Goal: Task Accomplishment & Management: Manage account settings

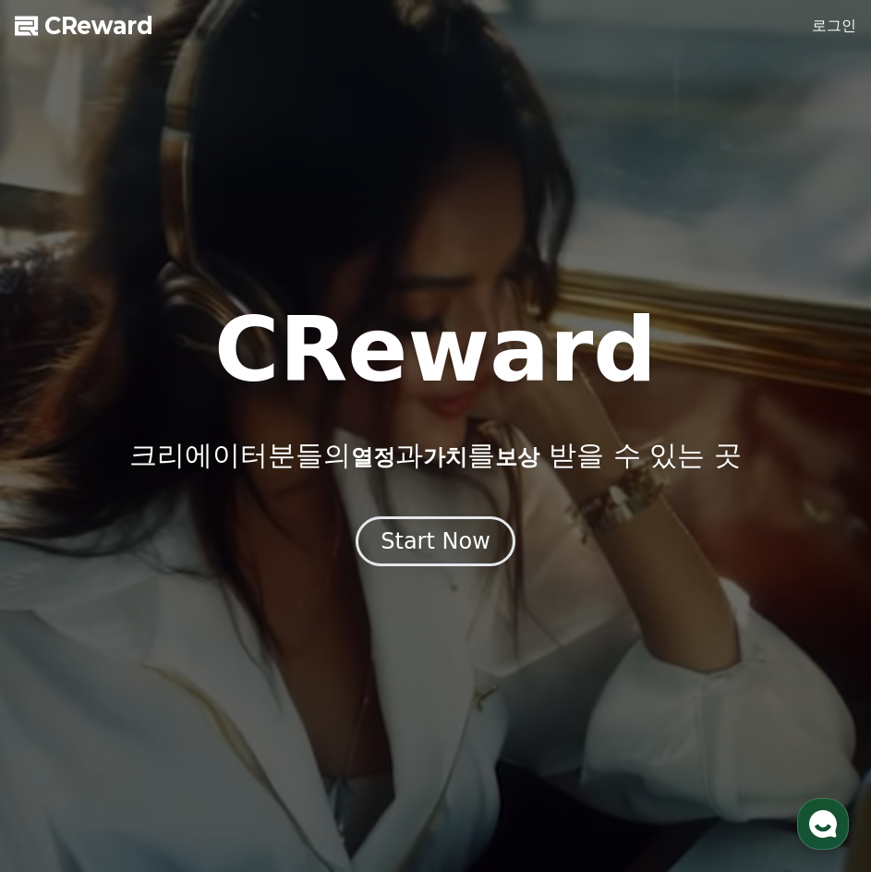
click at [691, 393] on div "CReward 크리에이터분들의 열정 과 가치 를 보상 받을 수 있는 곳" at bounding box center [435, 389] width 871 height 166
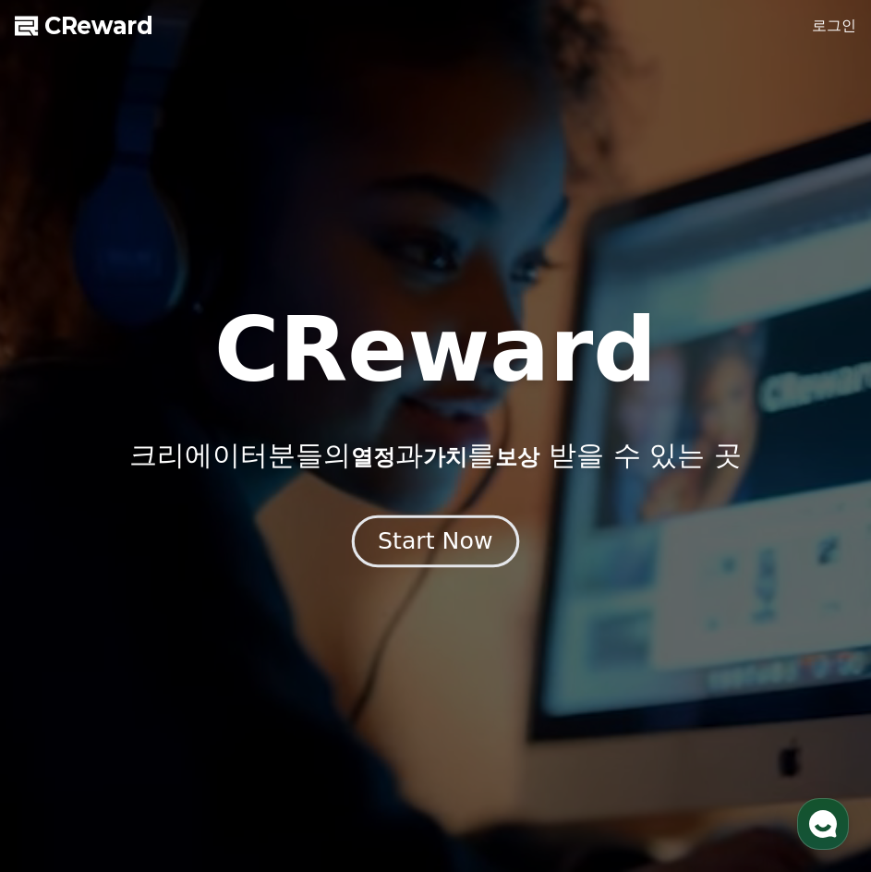
click at [421, 544] on div "Start Now" at bounding box center [435, 541] width 115 height 31
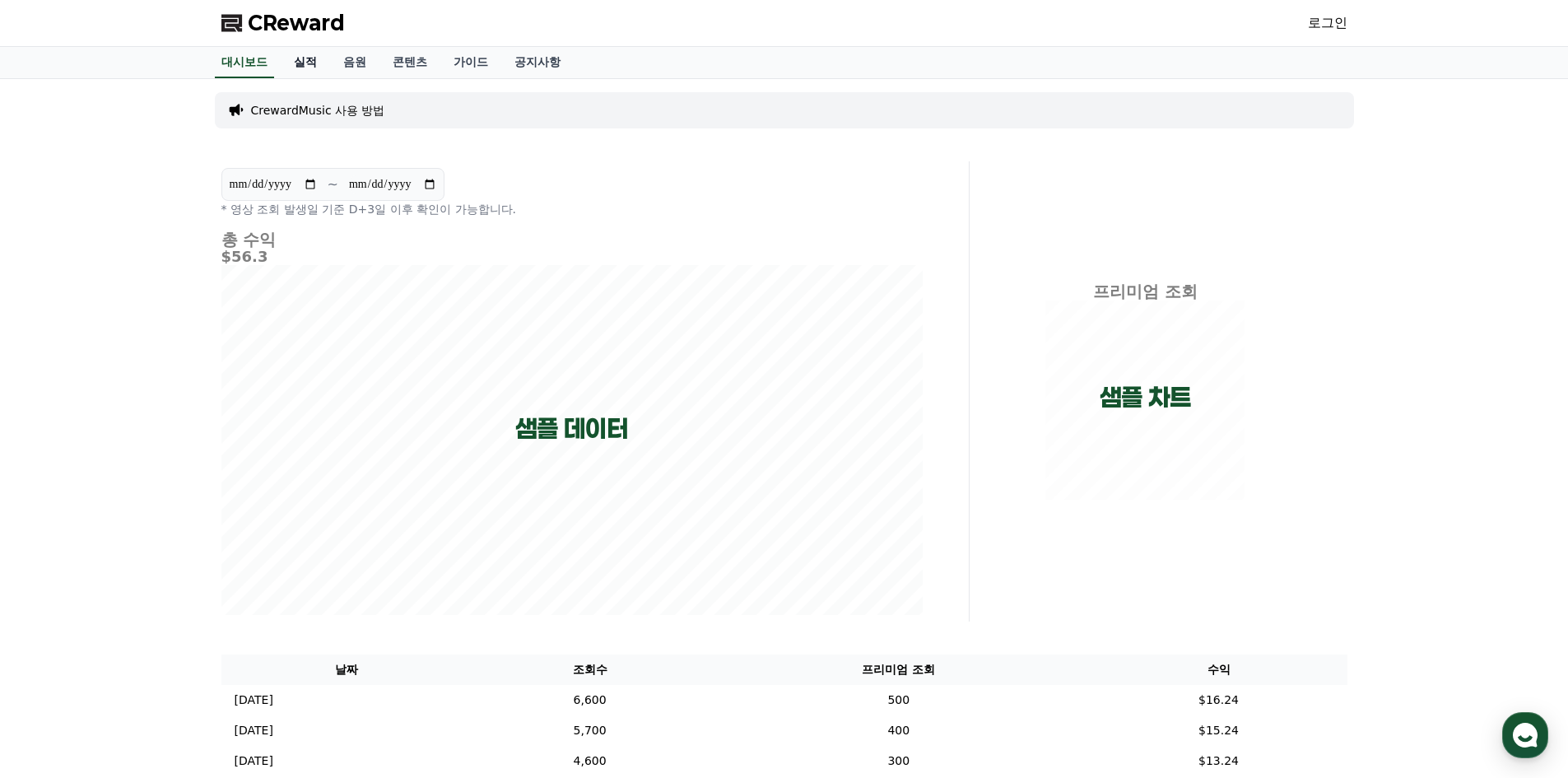
click at [308, 71] on link "실적" at bounding box center [305, 62] width 49 height 31
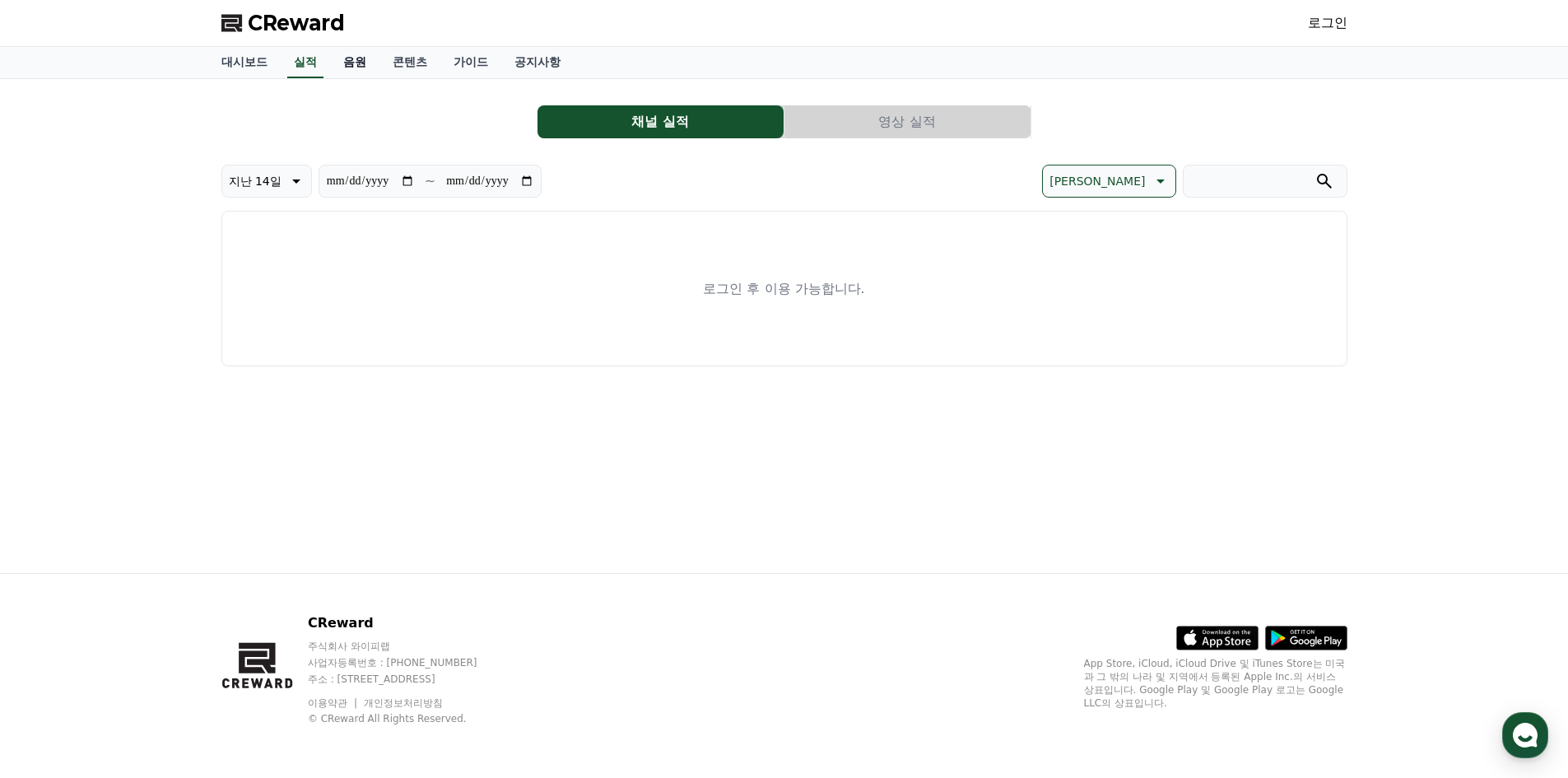
click at [365, 71] on link "음원" at bounding box center [354, 62] width 49 height 31
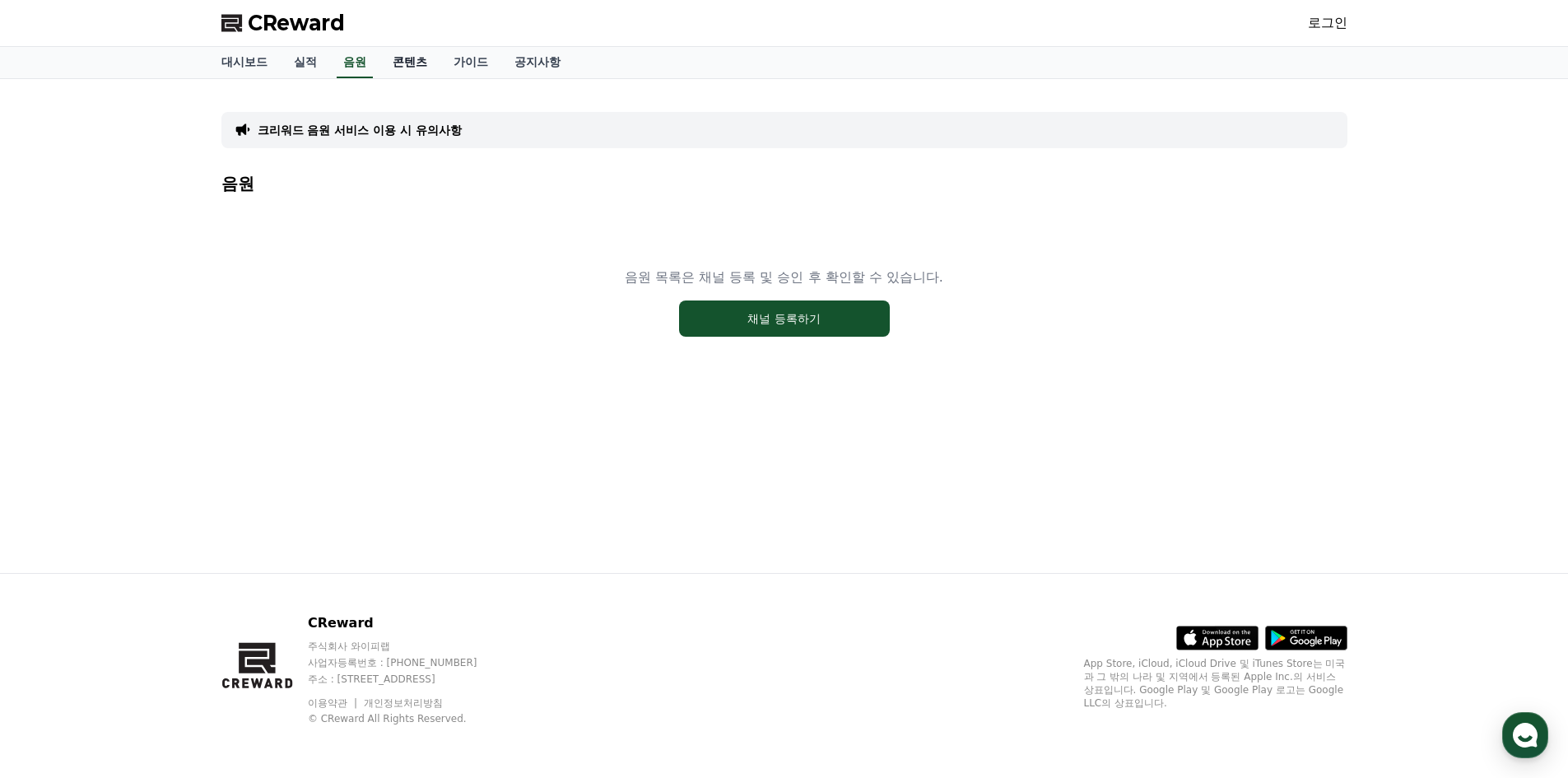
click at [411, 69] on link "콘텐츠" at bounding box center [410, 62] width 61 height 31
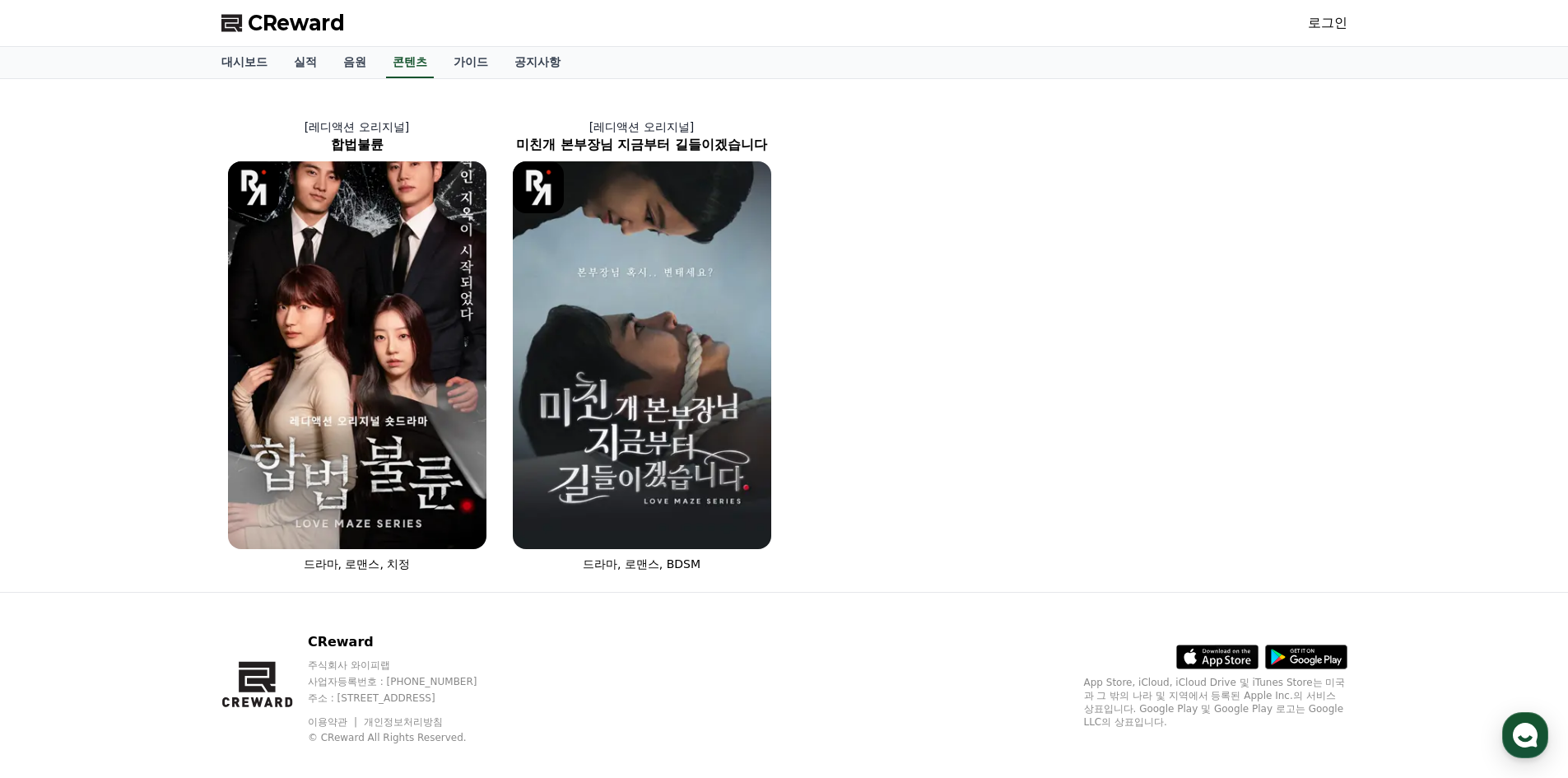
click at [776, 24] on link "로그인" at bounding box center [1328, 23] width 39 height 20
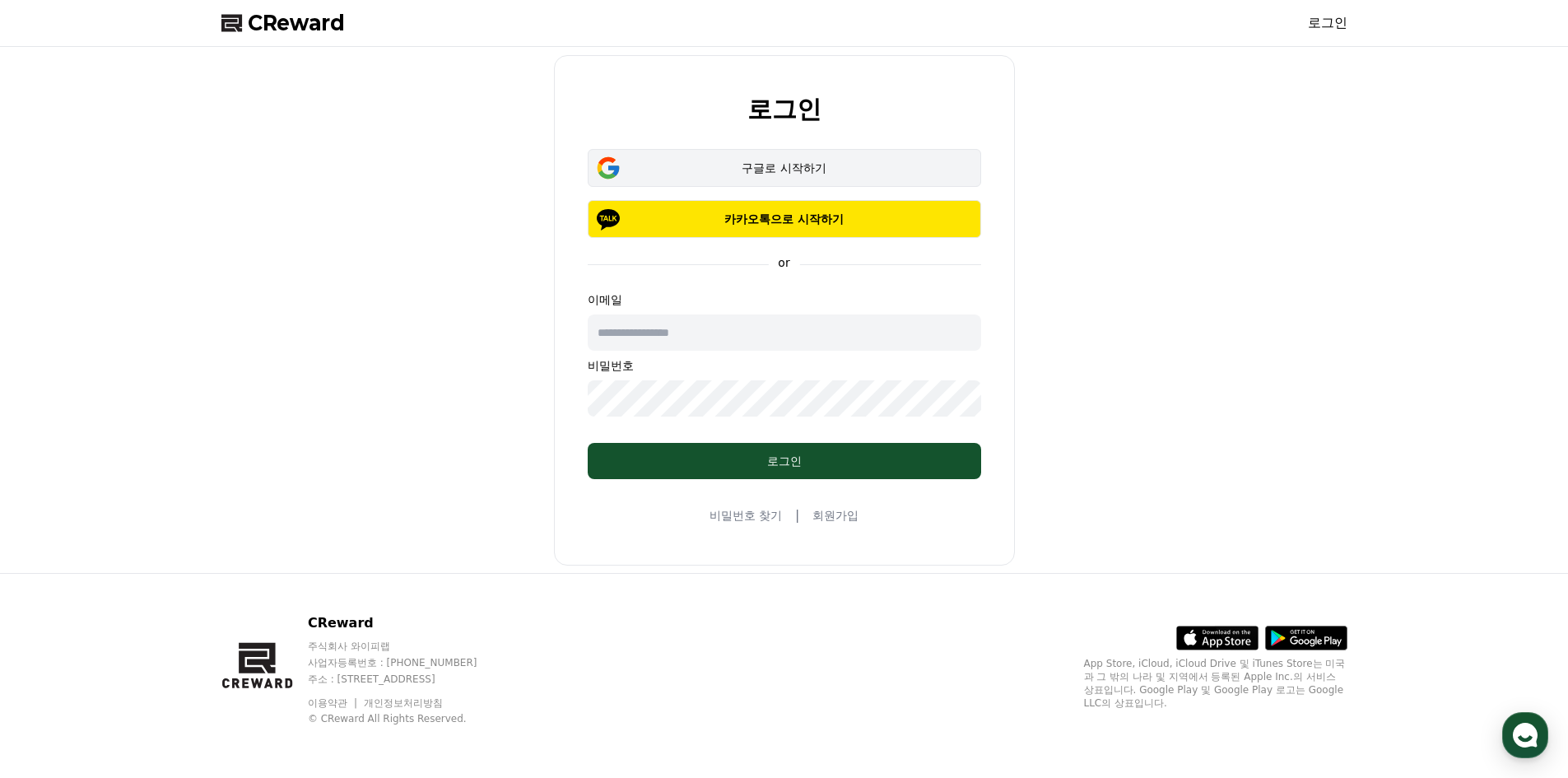
click at [773, 160] on div "구글로 시작하기" at bounding box center [784, 168] width 346 height 16
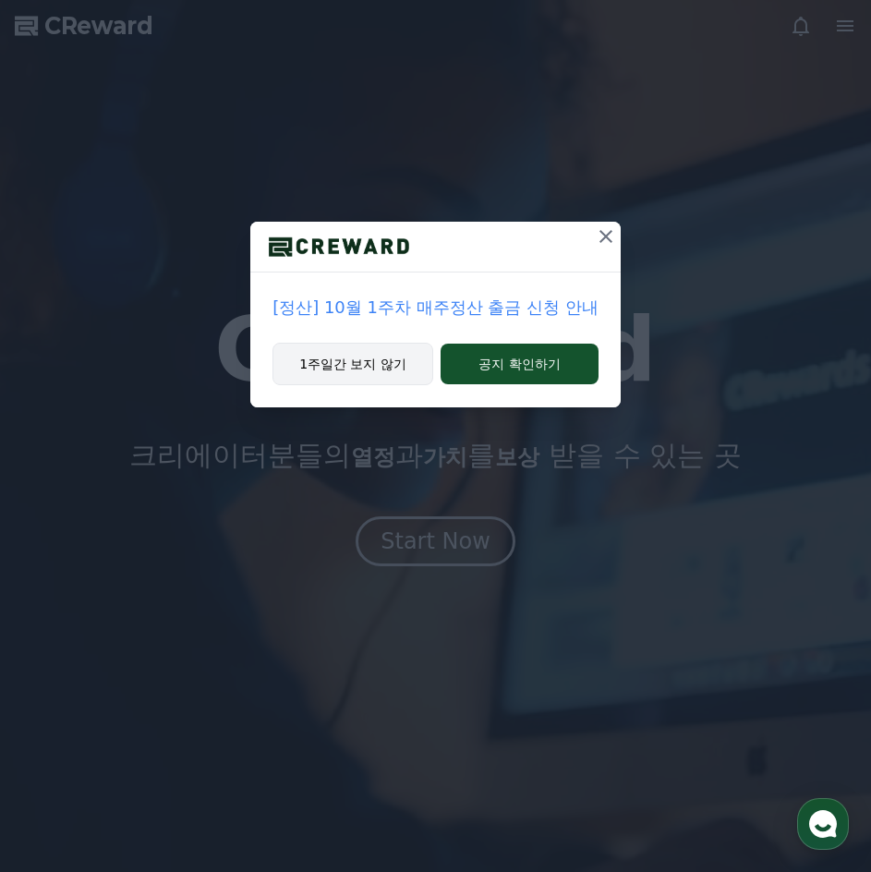
click at [393, 366] on button "1주일간 보지 않기" at bounding box center [352, 364] width 161 height 42
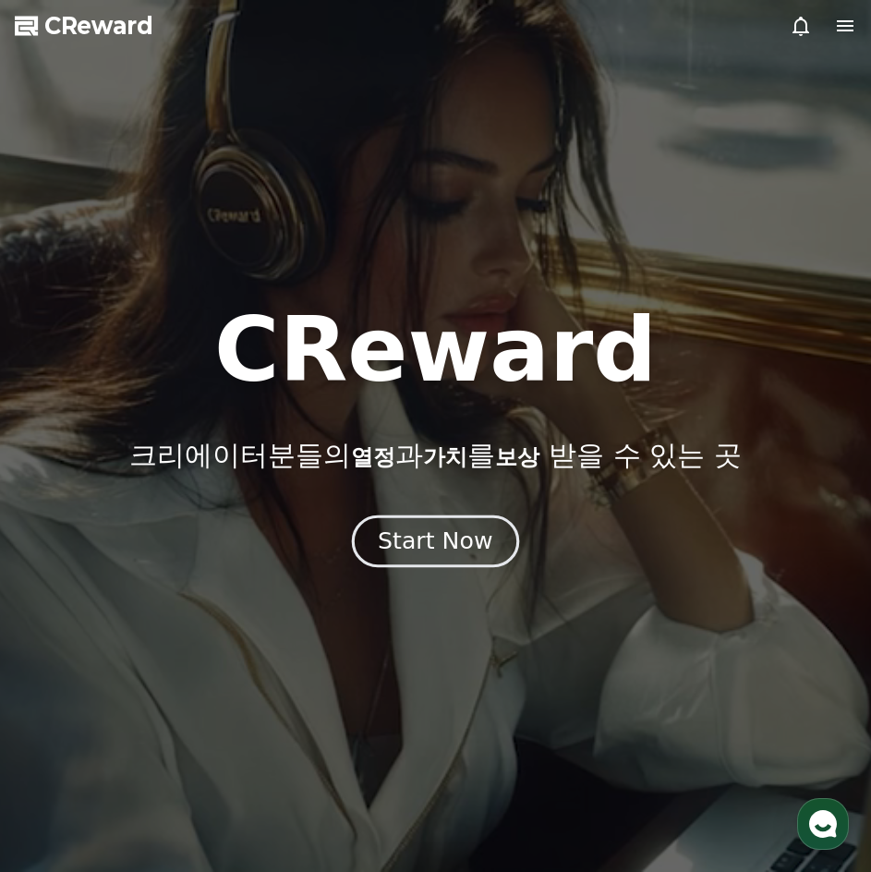
click at [428, 553] on div "Start Now" at bounding box center [435, 541] width 115 height 31
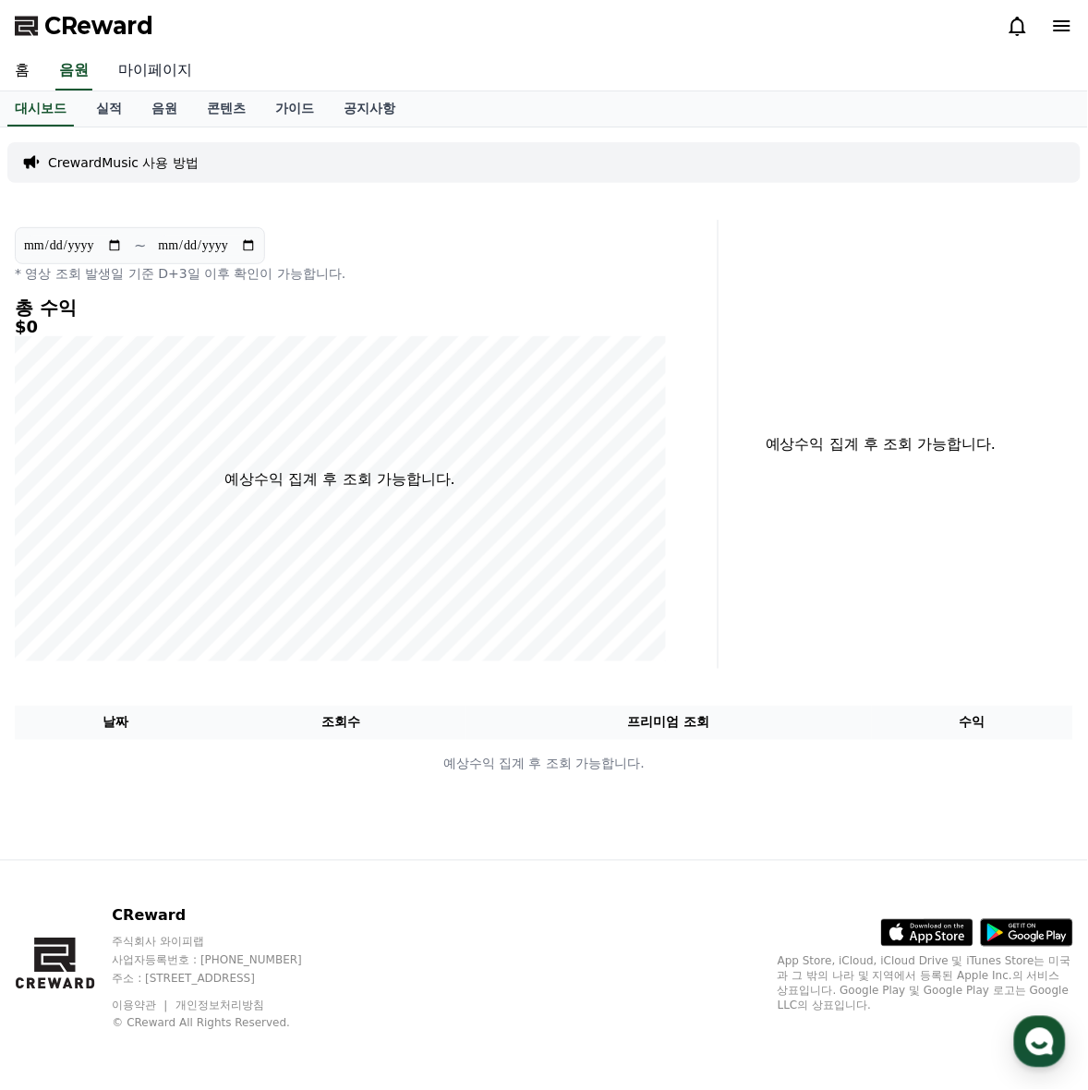
click at [154, 81] on link "마이페이지" at bounding box center [154, 71] width 103 height 39
select select "**********"
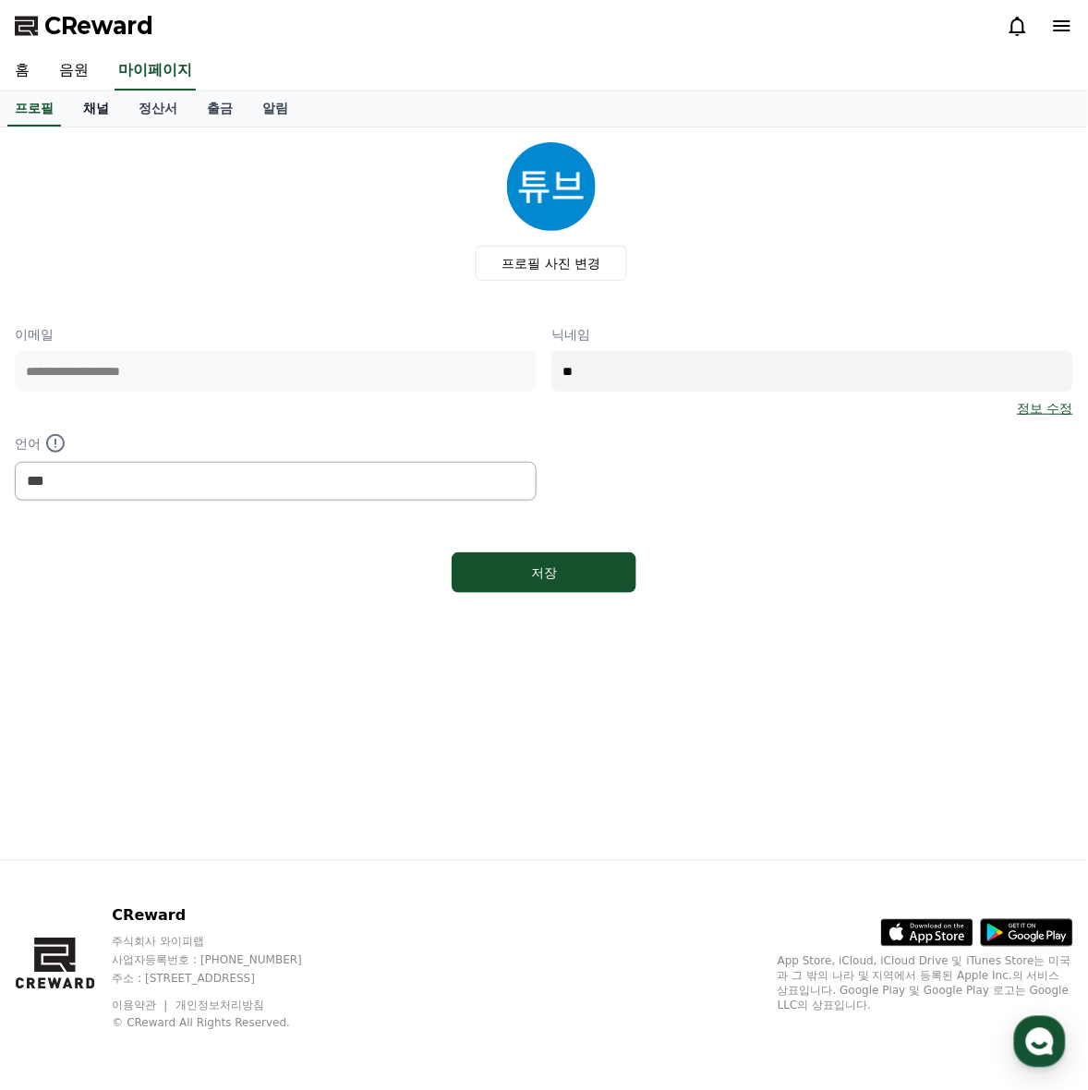
click at [93, 104] on link "채널" at bounding box center [95, 108] width 55 height 35
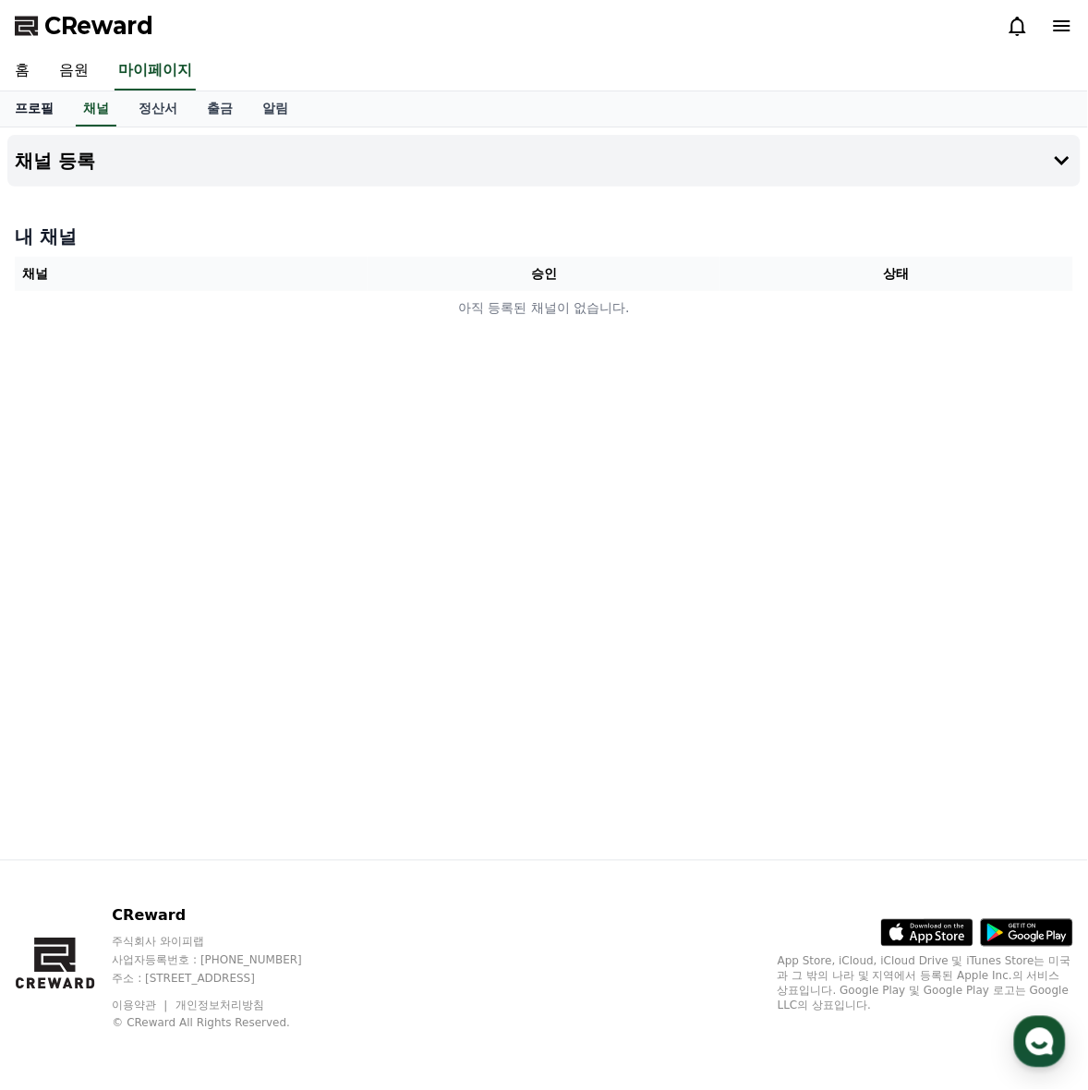
click at [44, 104] on link "프로필" at bounding box center [34, 108] width 68 height 35
select select "**********"
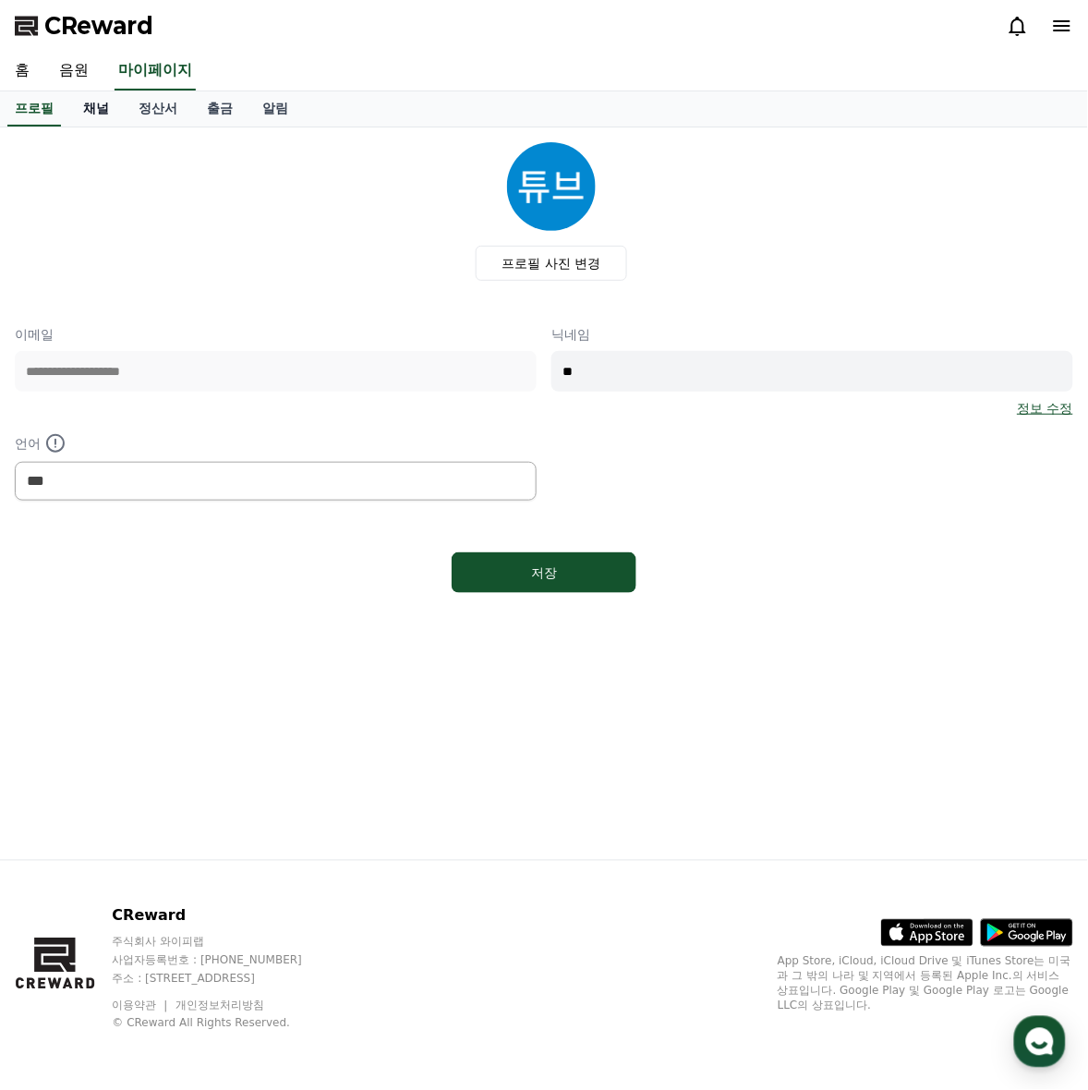
click at [102, 116] on link "채널" at bounding box center [95, 108] width 55 height 35
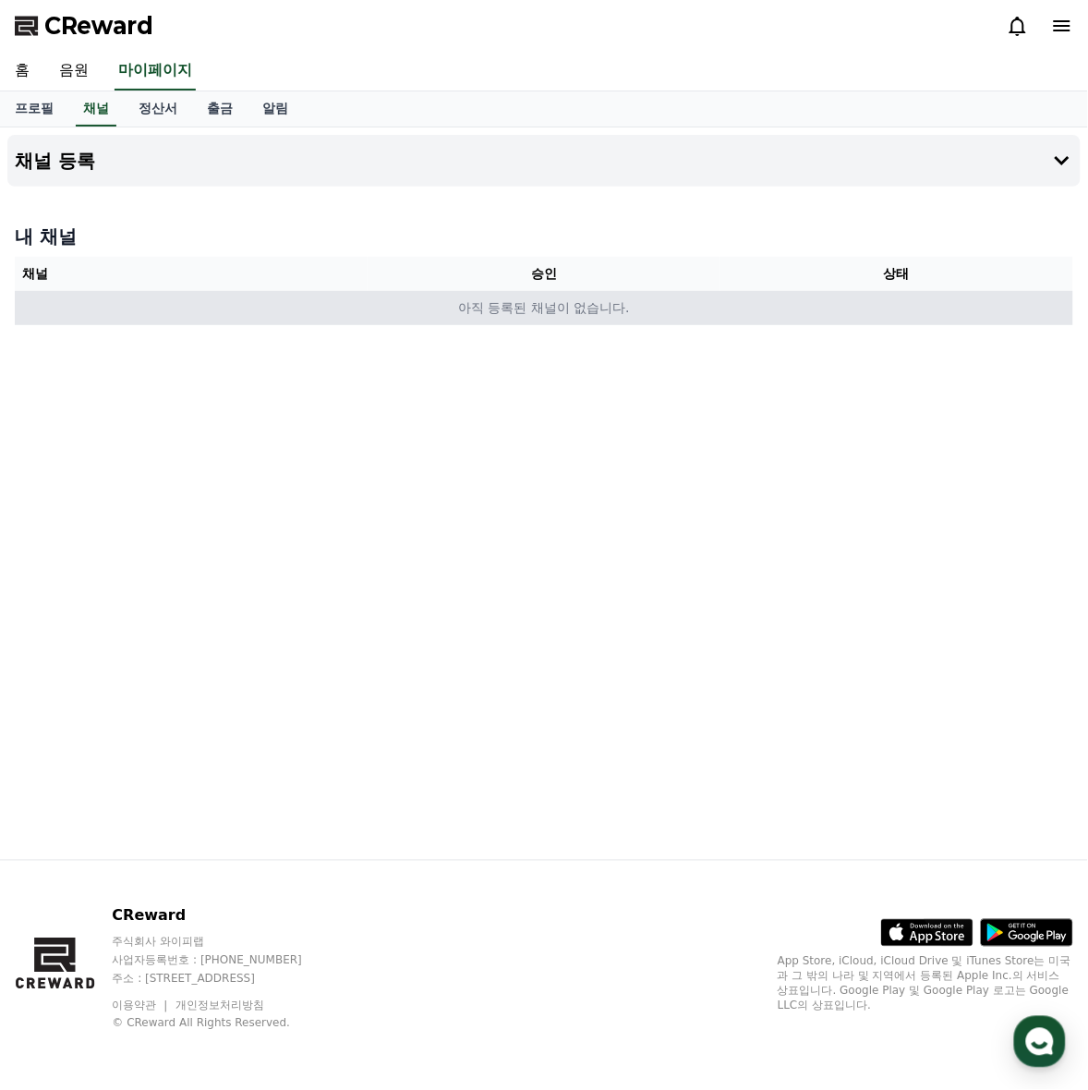
click at [527, 303] on td "아직 등록된 채널이 없습니다." at bounding box center [544, 308] width 1058 height 34
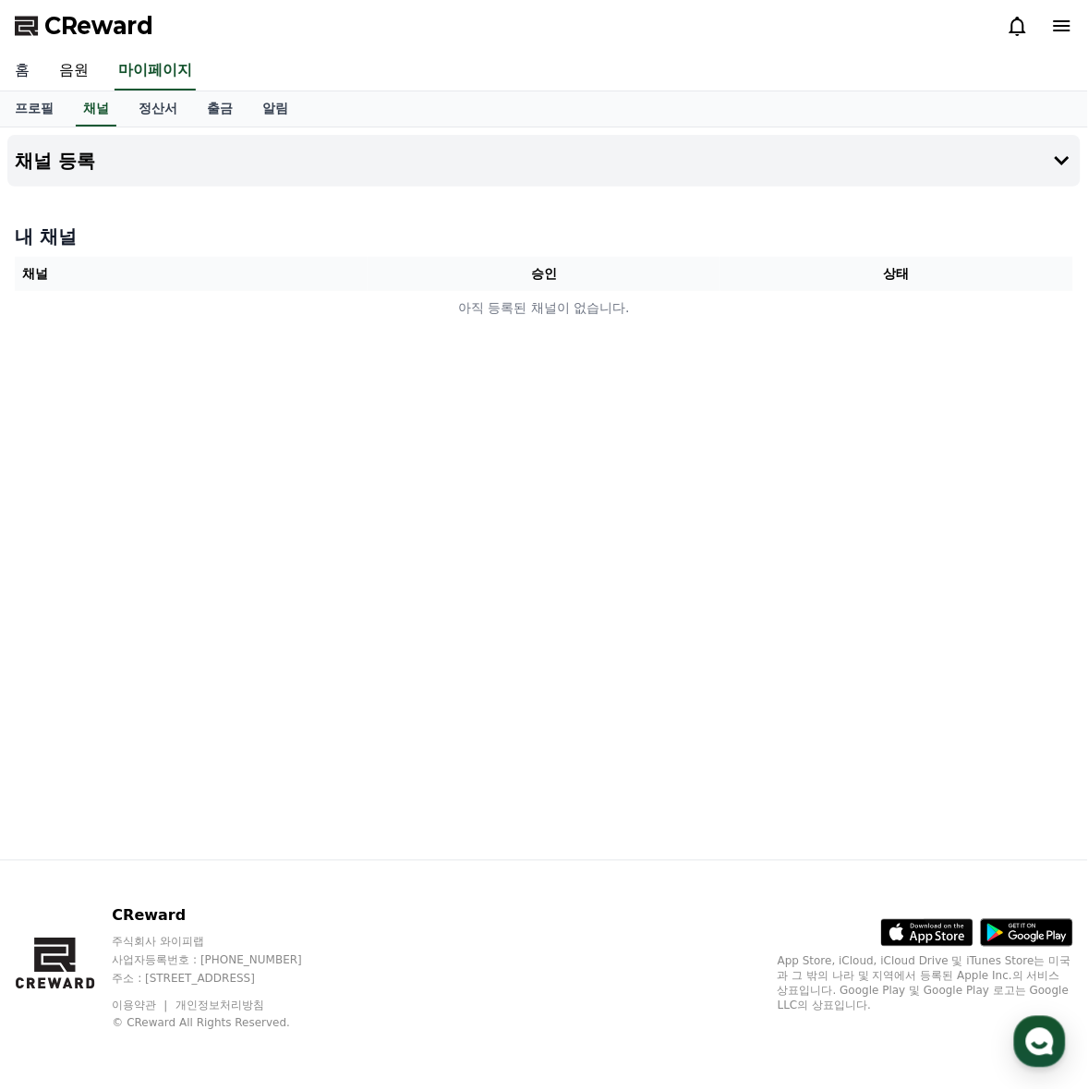
click at [28, 79] on link "홈" at bounding box center [22, 71] width 44 height 39
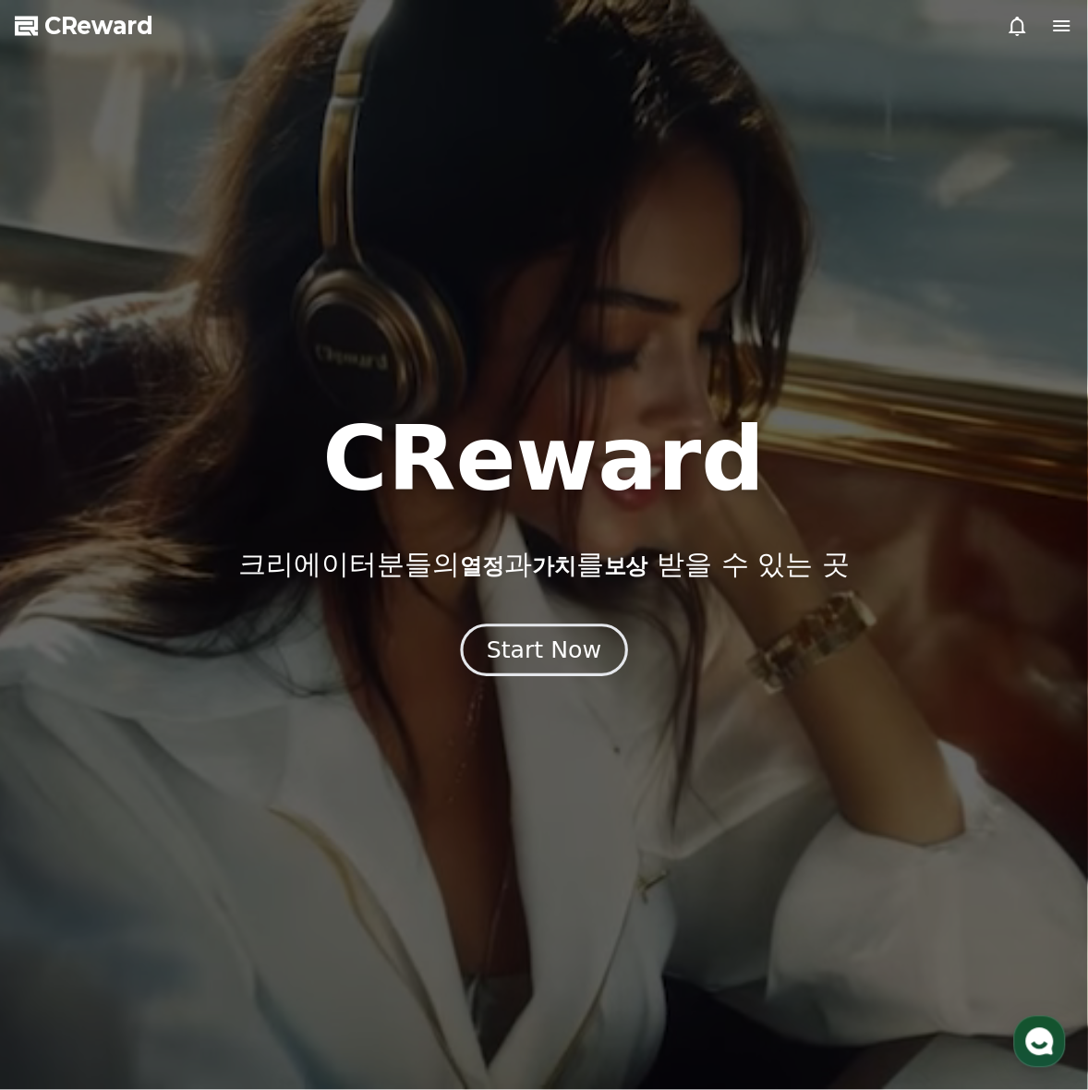
click at [540, 640] on div "Start Now" at bounding box center [544, 649] width 115 height 31
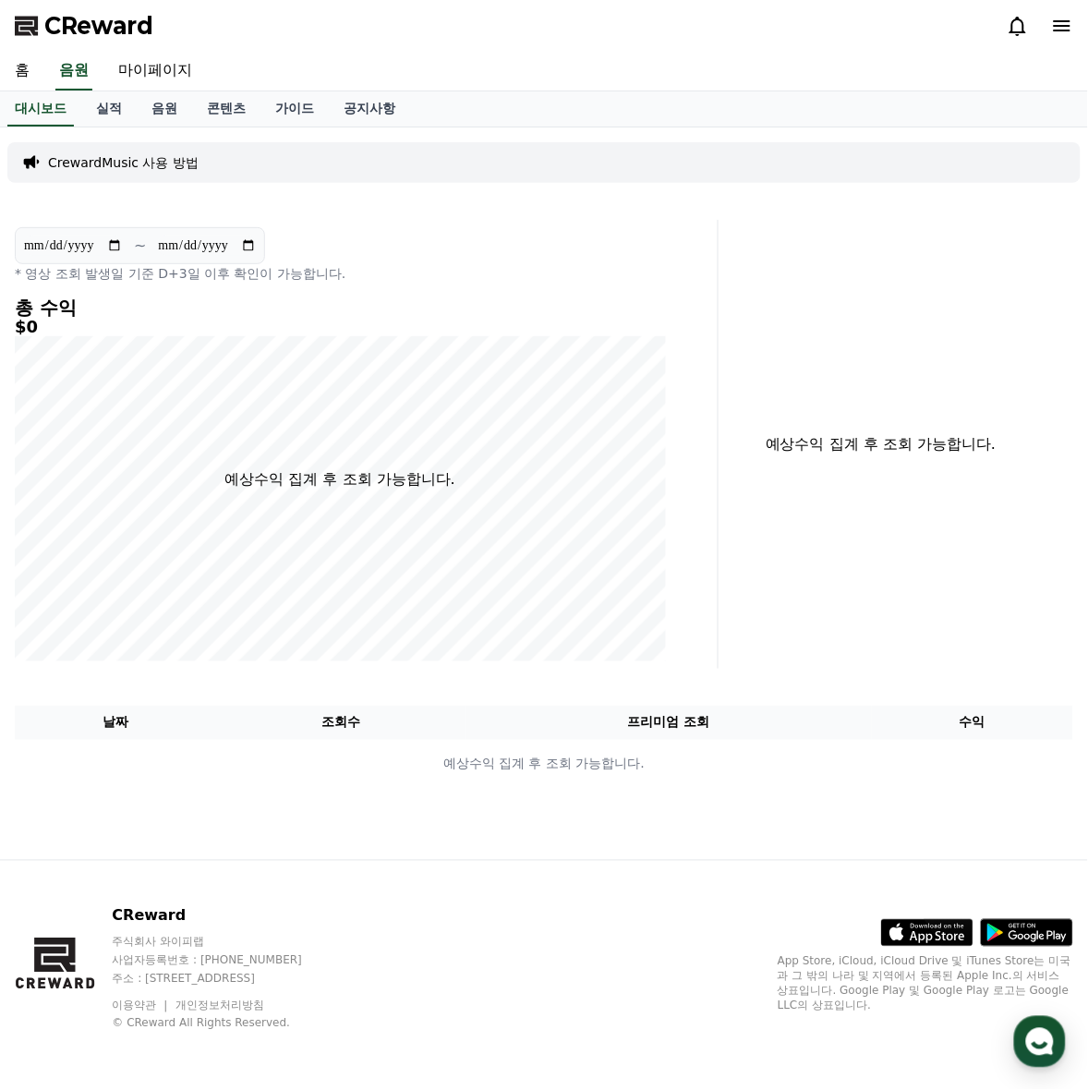
click at [668, 380] on div "**********" at bounding box center [340, 444] width 666 height 449
click at [870, 19] on icon at bounding box center [1062, 26] width 22 height 22
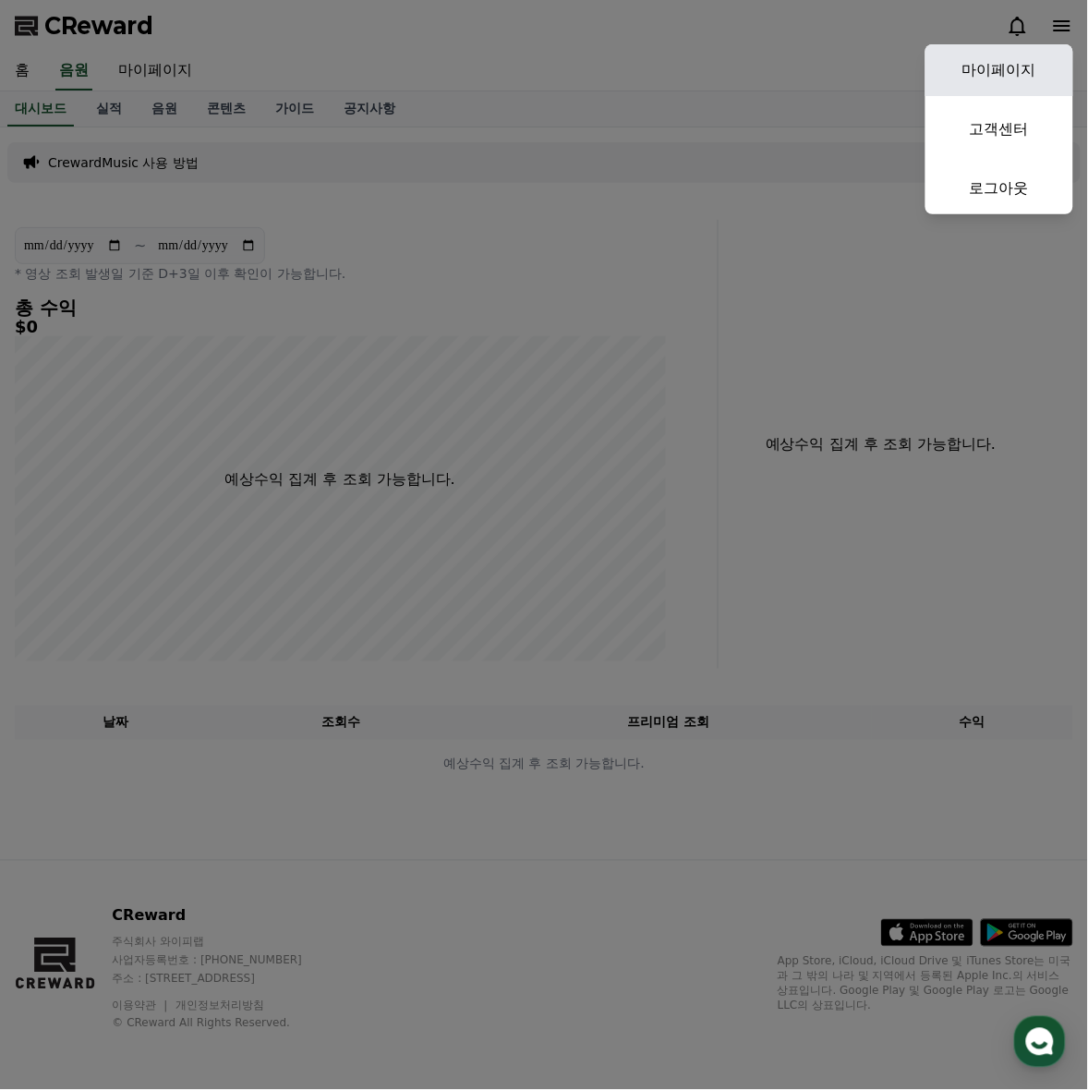
click at [870, 70] on link "마이페이지" at bounding box center [999, 70] width 148 height 52
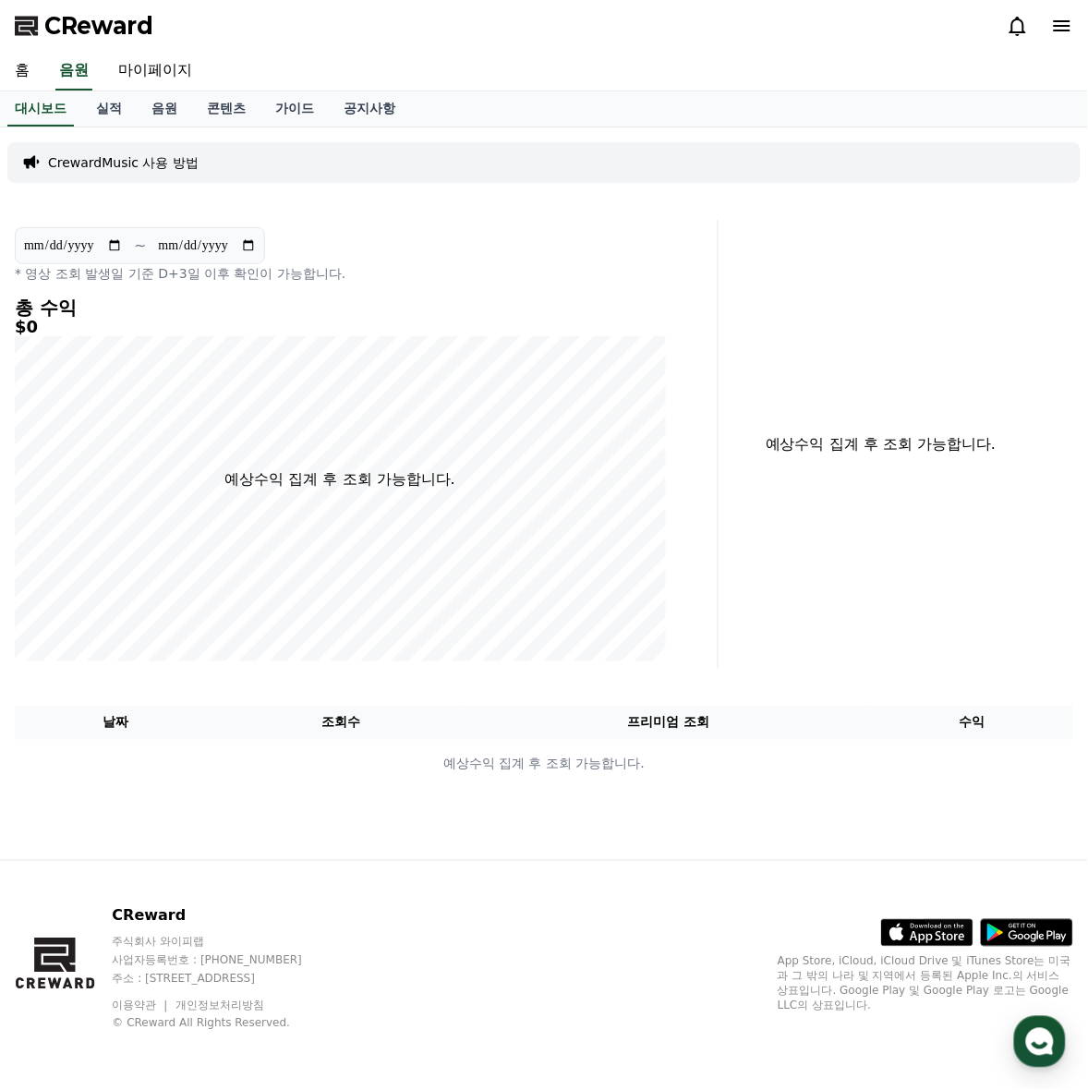
select select "**********"
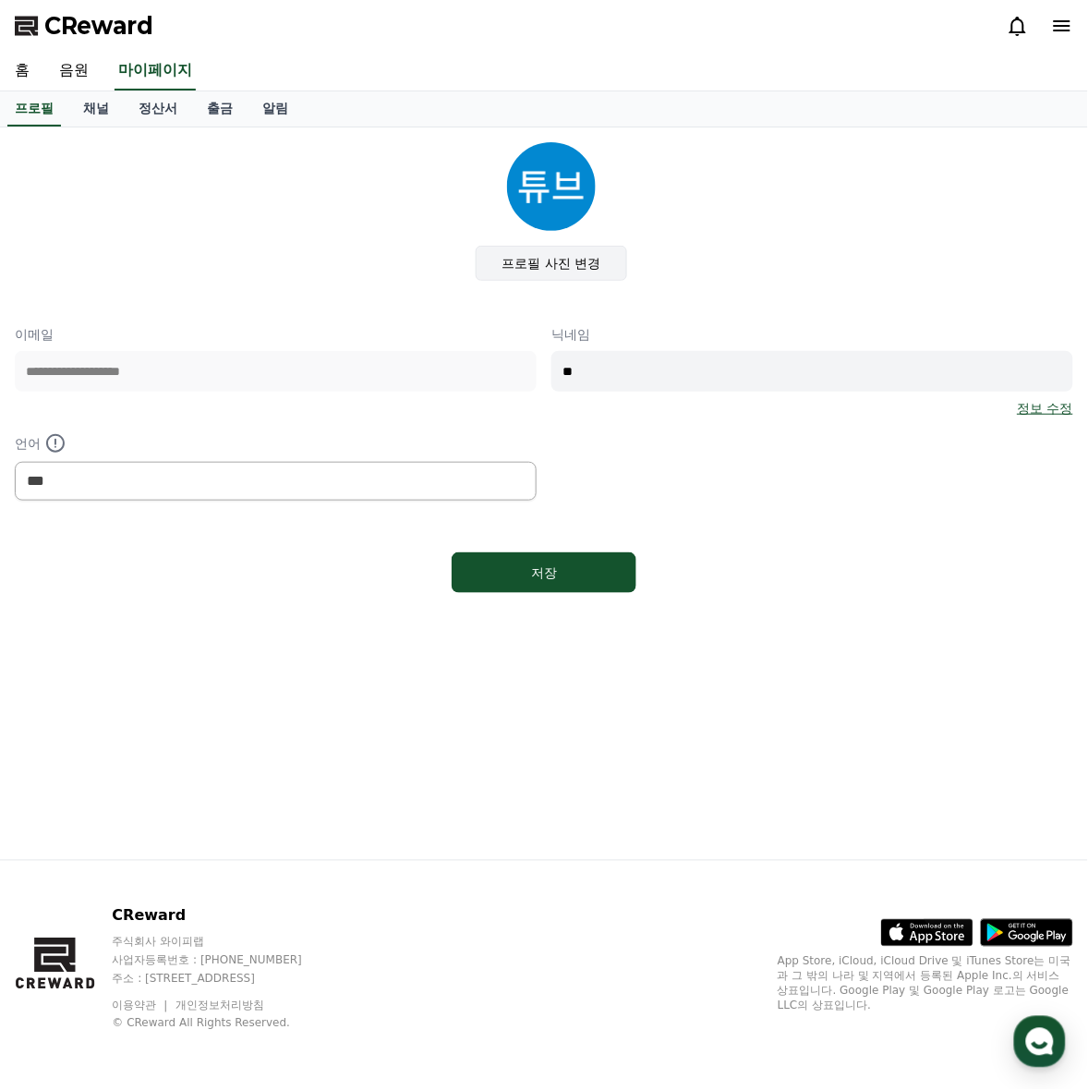
click at [559, 257] on label "프로필 사진 변경" at bounding box center [552, 263] width 152 height 35
click at [0, 0] on input "프로필 사진 변경" at bounding box center [0, 0] width 0 height 0
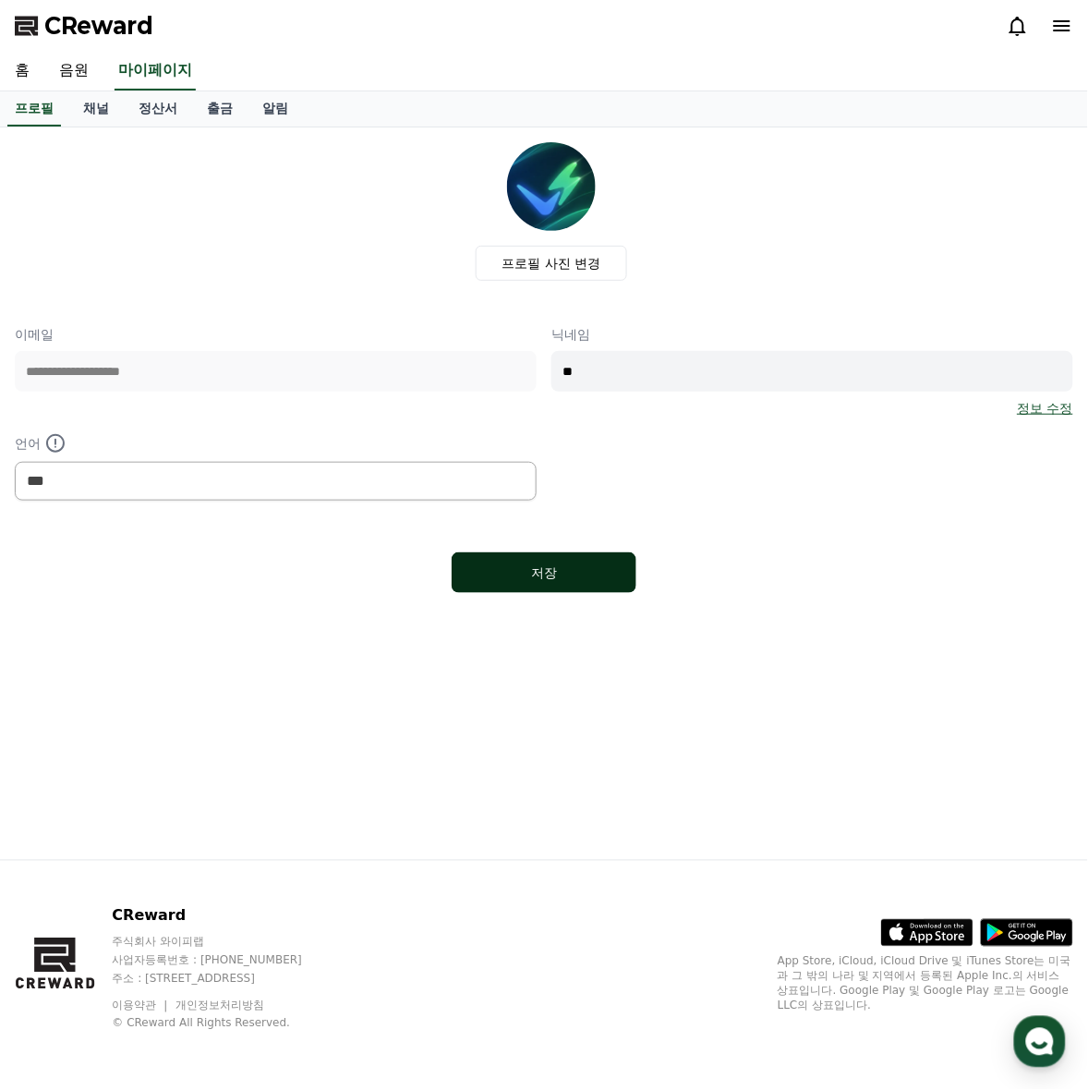
click at [563, 570] on div "저장" at bounding box center [544, 572] width 111 height 18
select select "**********"
click at [83, 115] on link "채널" at bounding box center [95, 108] width 55 height 35
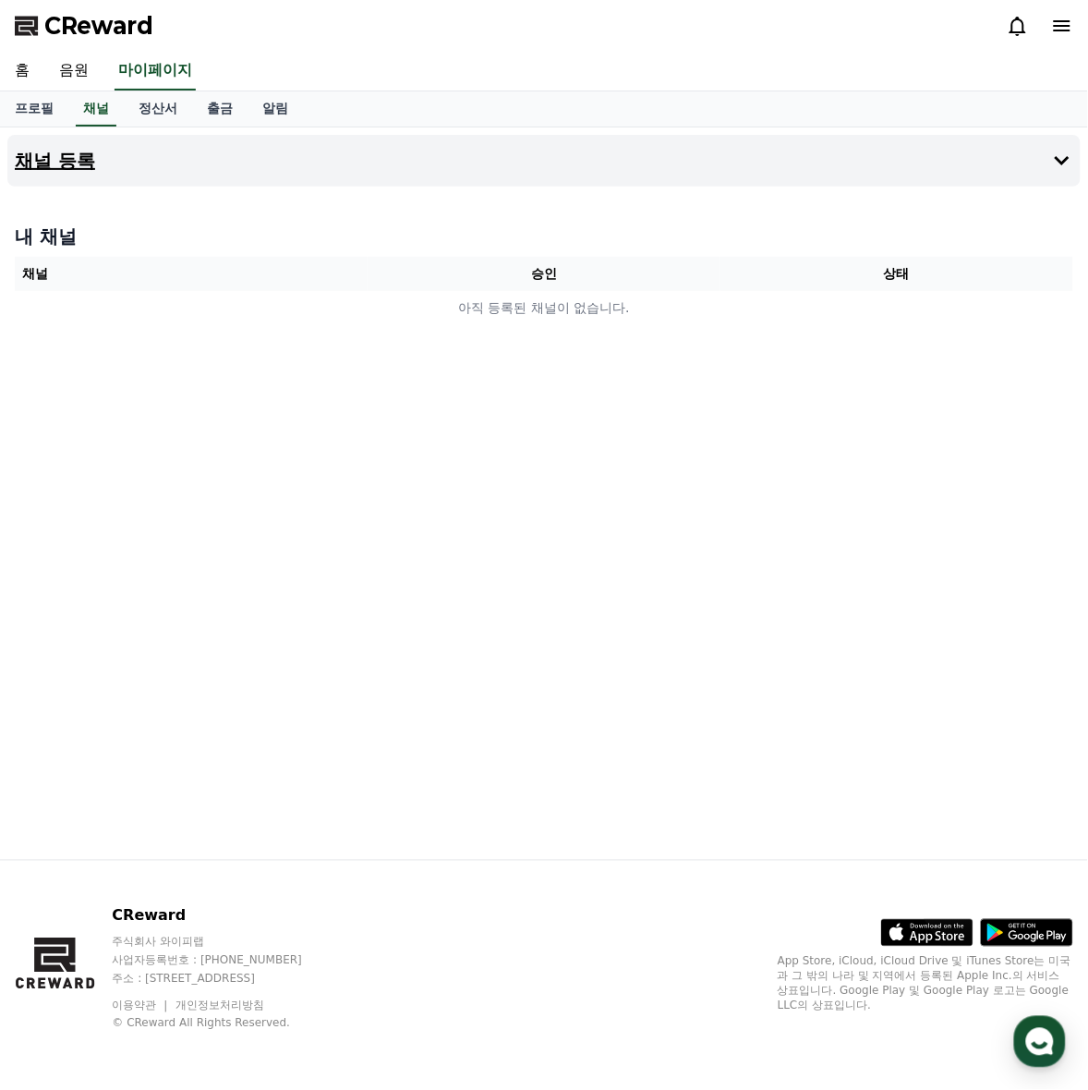
click at [66, 173] on button "채널 등록" at bounding box center [543, 161] width 1073 height 52
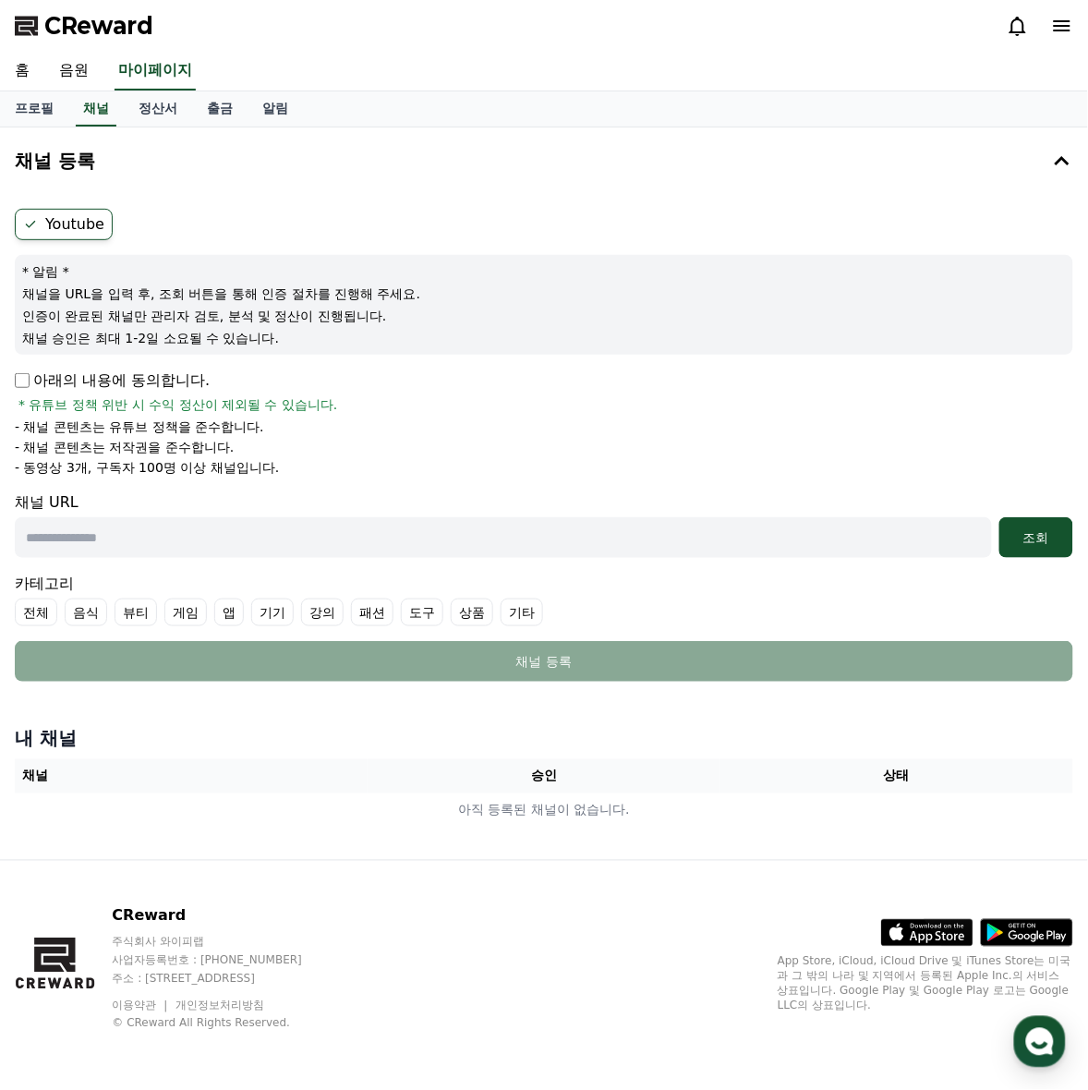
click at [66, 218] on label "Youtube" at bounding box center [64, 224] width 98 height 31
click at [251, 540] on input "text" at bounding box center [503, 537] width 977 height 41
